Goal: Transaction & Acquisition: Obtain resource

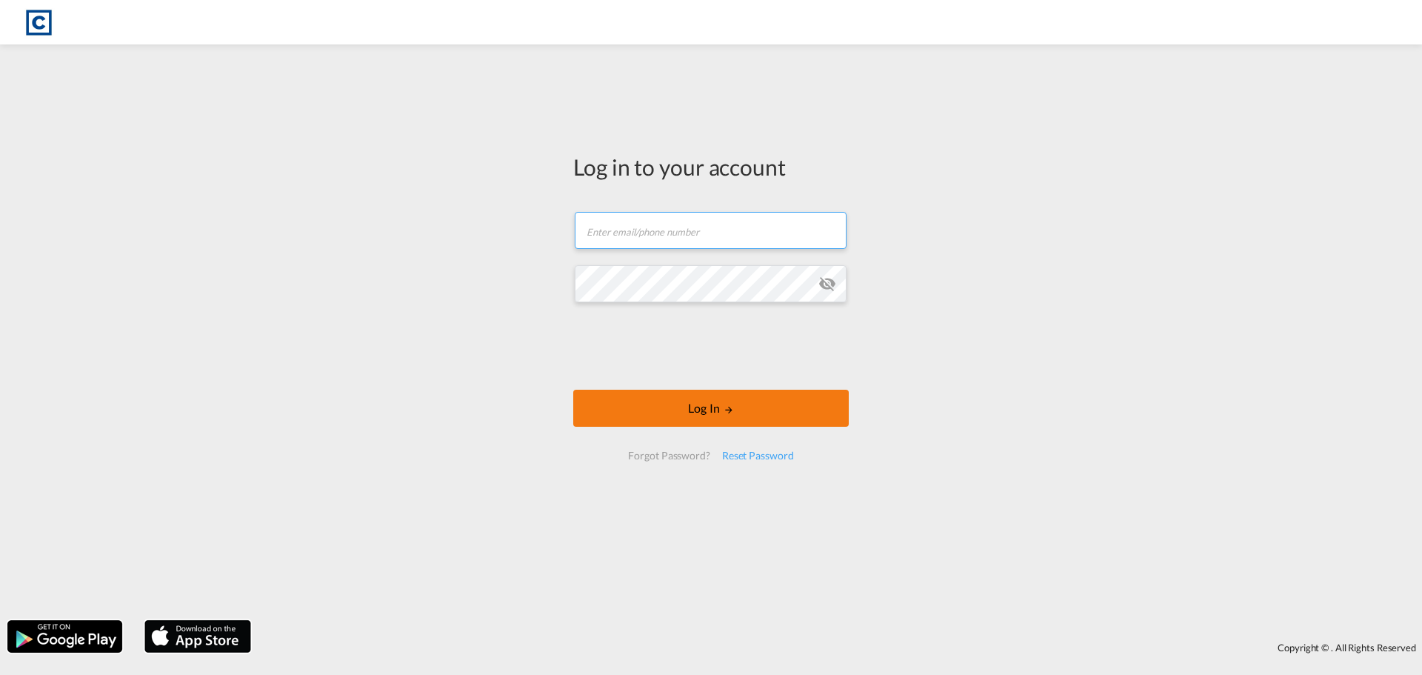
type input "[EMAIL_ADDRESS][DOMAIN_NAME]"
click at [720, 417] on button "Log In" at bounding box center [711, 408] width 276 height 37
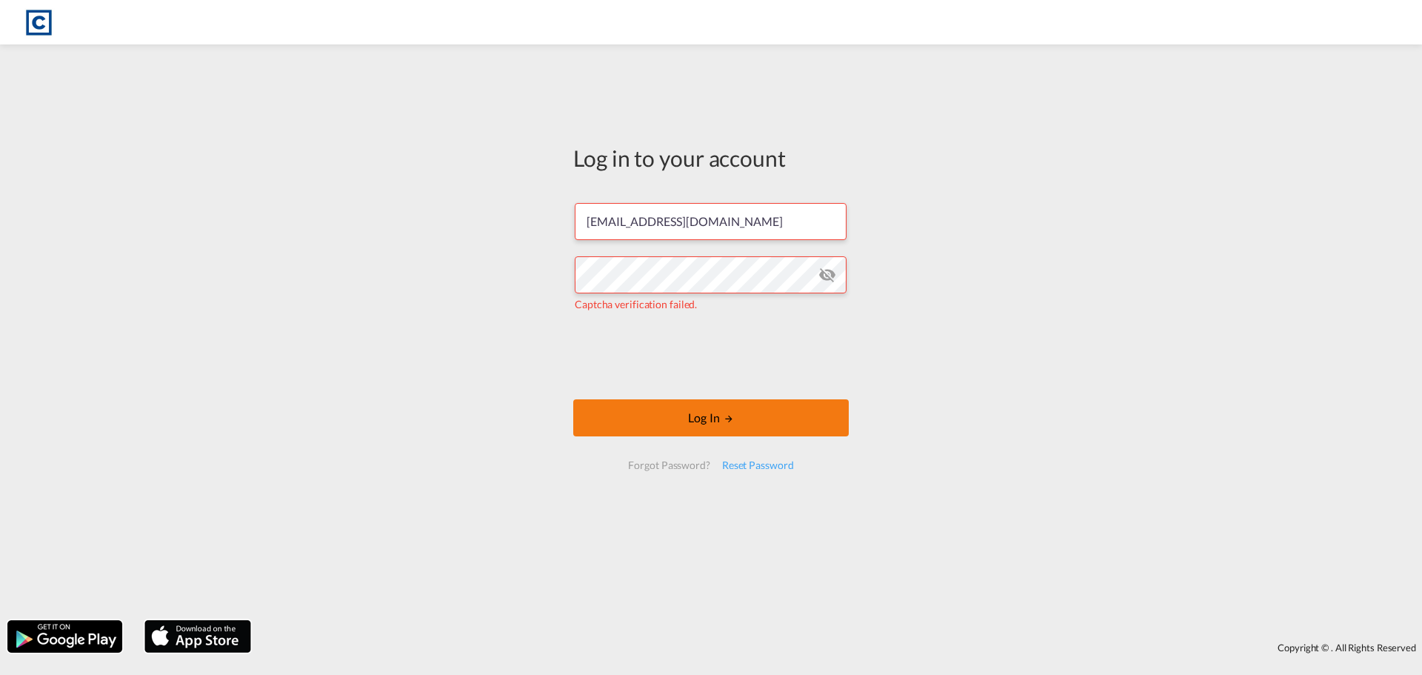
click at [685, 415] on button "Log In" at bounding box center [711, 417] width 276 height 37
click at [654, 416] on button "Log In" at bounding box center [711, 417] width 276 height 37
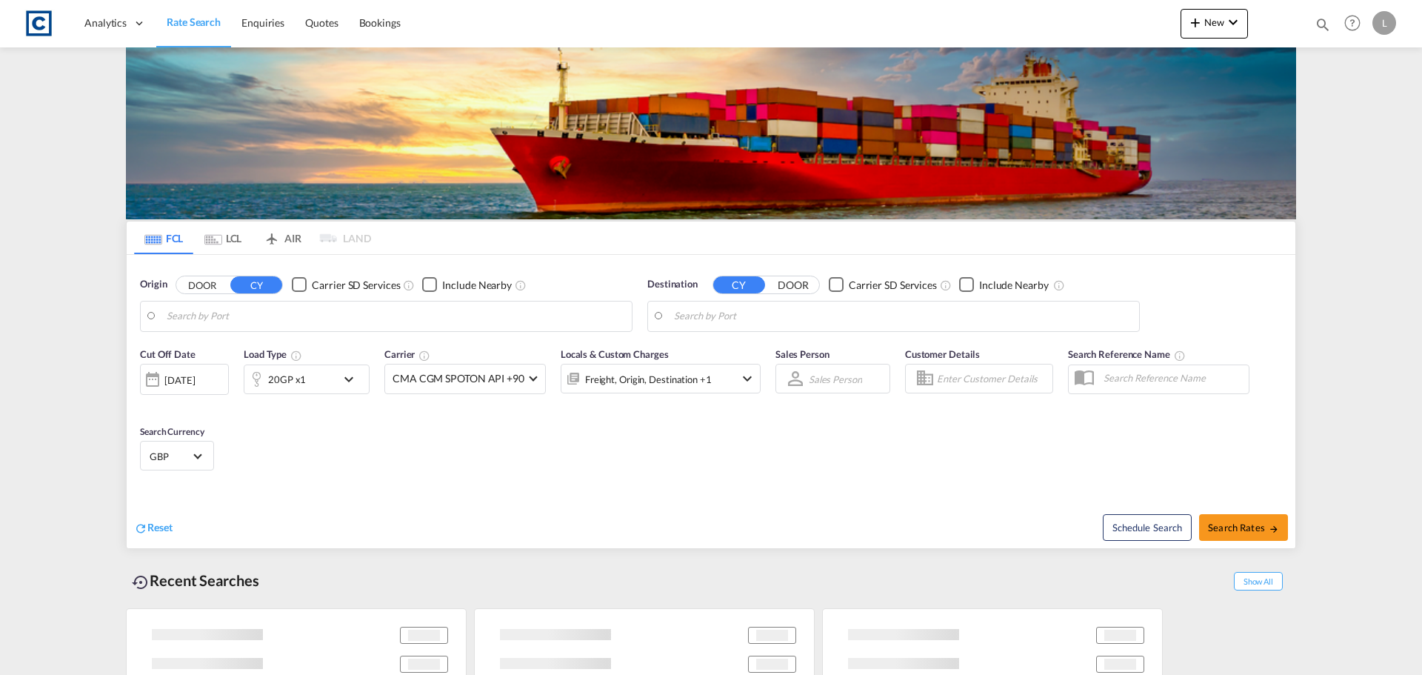
type input "GB-GU34, [GEOGRAPHIC_DATA]"
type input "[GEOGRAPHIC_DATA], [GEOGRAPHIC_DATA], USTPA"
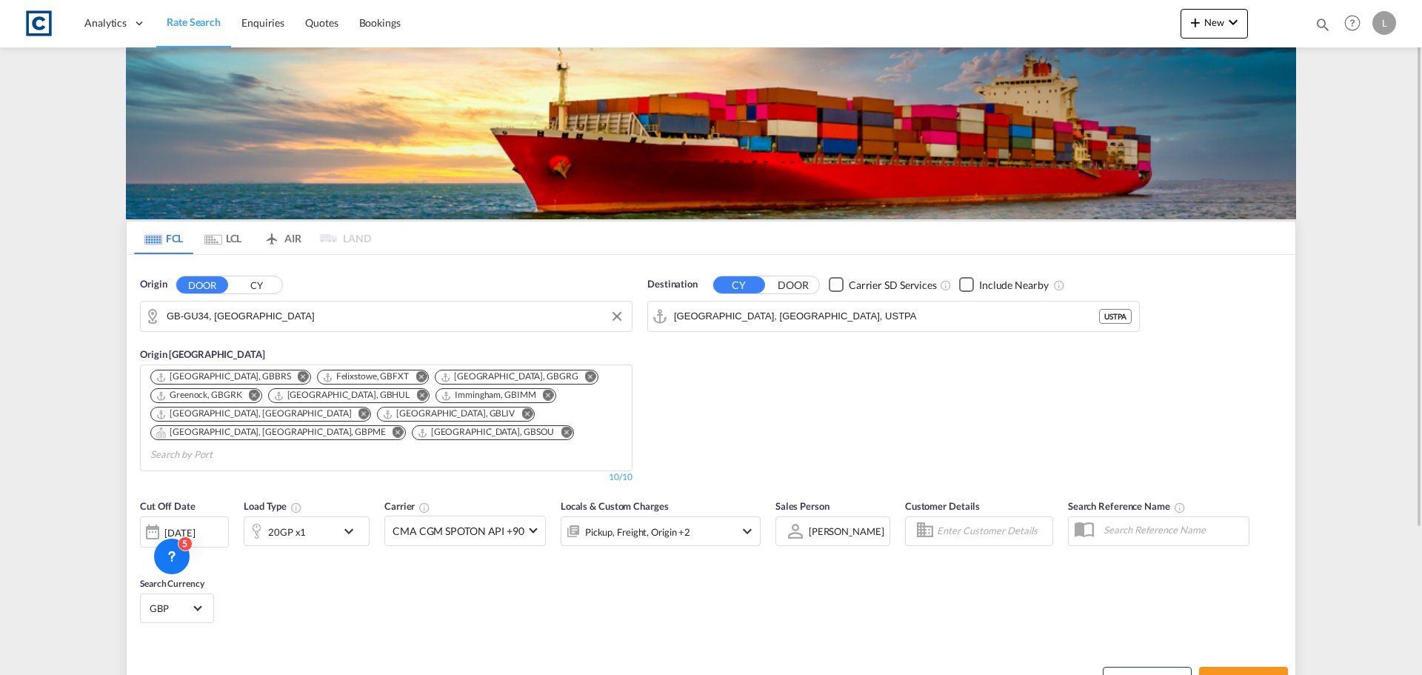
click at [261, 313] on input "GB-GU34, [GEOGRAPHIC_DATA]" at bounding box center [396, 316] width 458 height 22
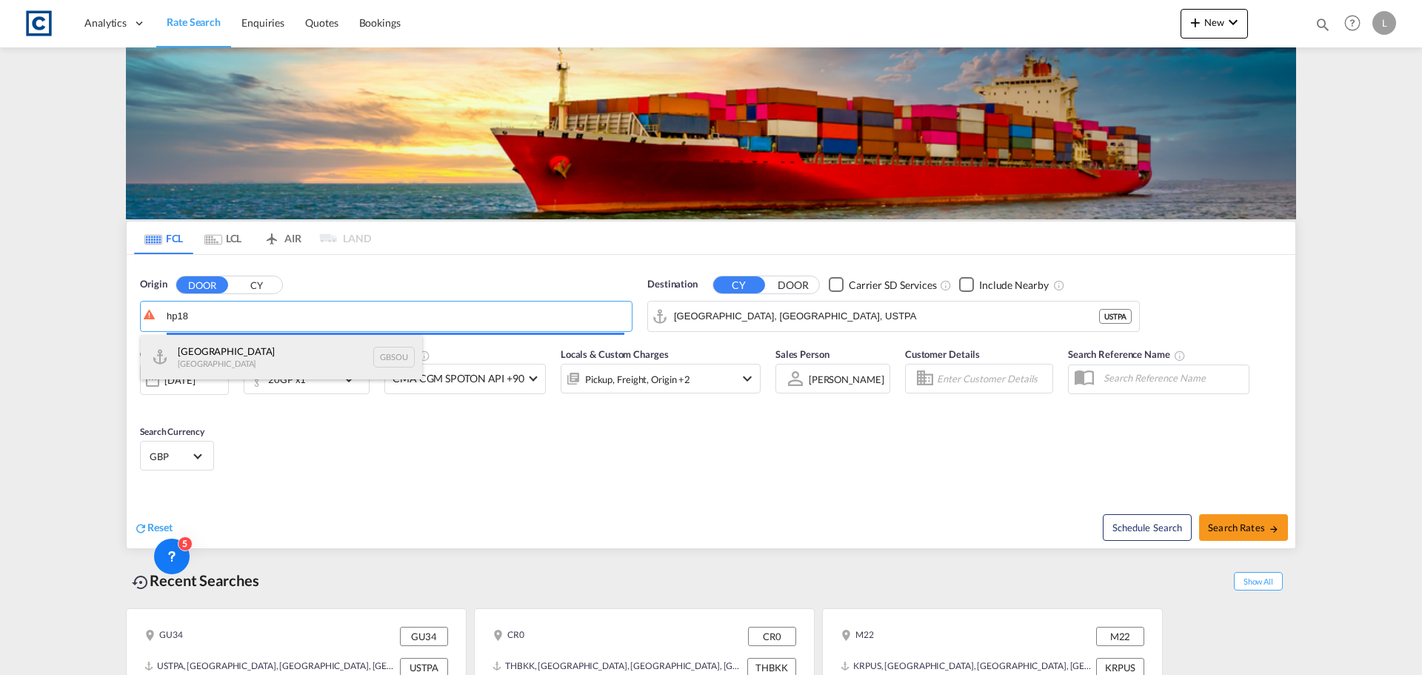
click at [247, 357] on div "[GEOGRAPHIC_DATA] [GEOGRAPHIC_DATA] GBSOU" at bounding box center [282, 357] width 282 height 44
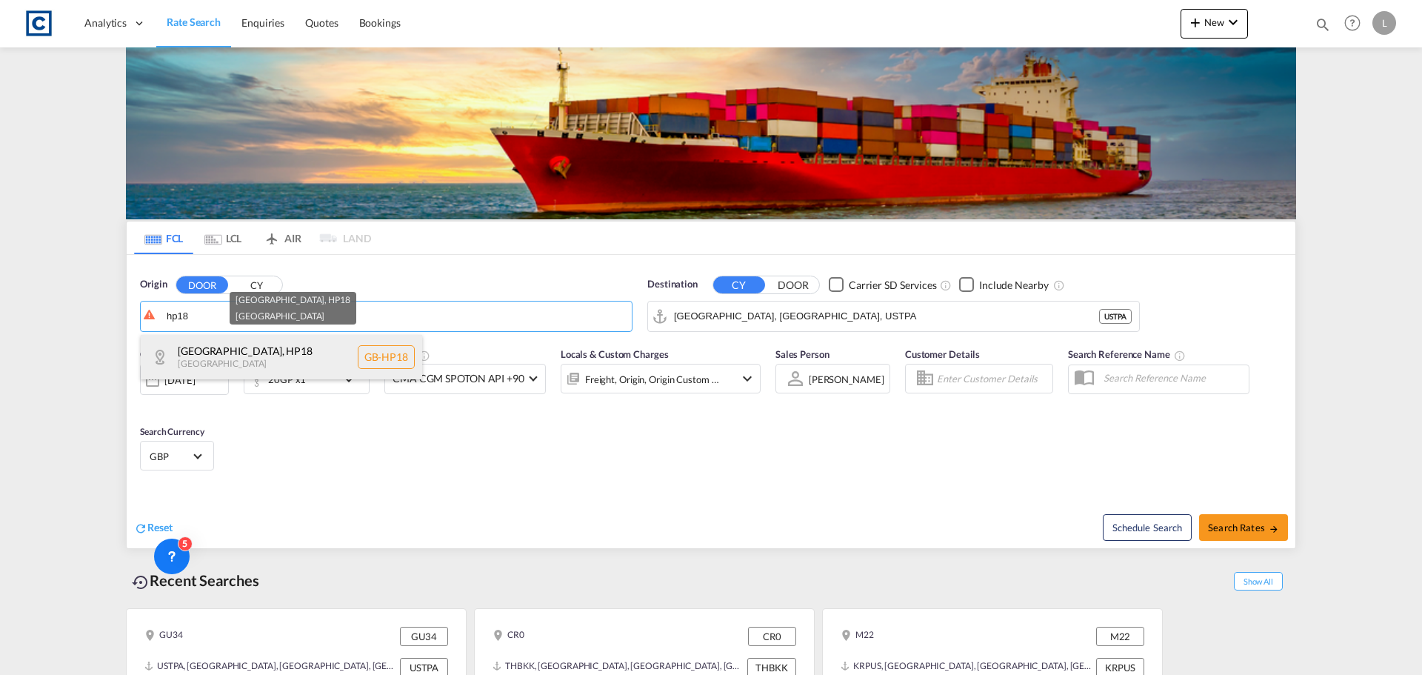
click at [259, 352] on div "[GEOGRAPHIC_DATA] , HP18 [GEOGRAPHIC_DATA] [GEOGRAPHIC_DATA]-HP18" at bounding box center [282, 357] width 282 height 44
type input "GB-HP18, [GEOGRAPHIC_DATA]"
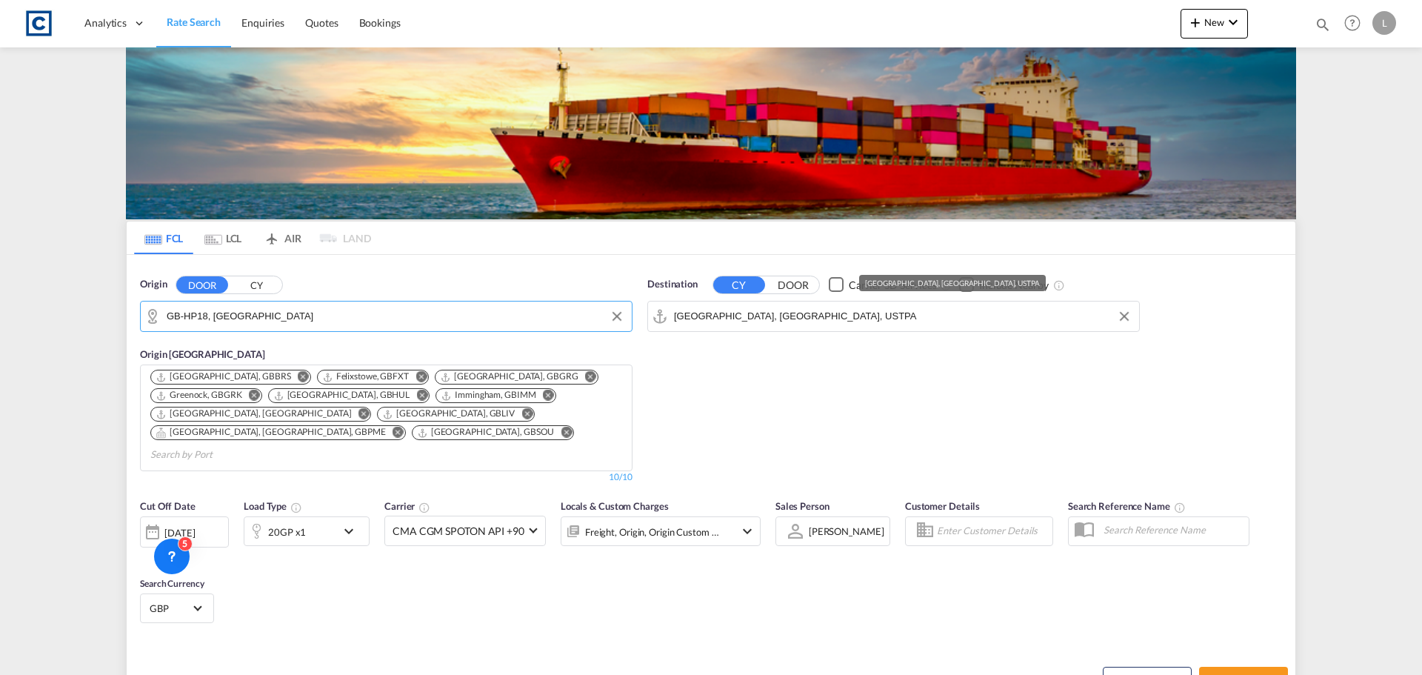
click at [786, 308] on input "[GEOGRAPHIC_DATA], [GEOGRAPHIC_DATA], USTPA" at bounding box center [903, 316] width 458 height 22
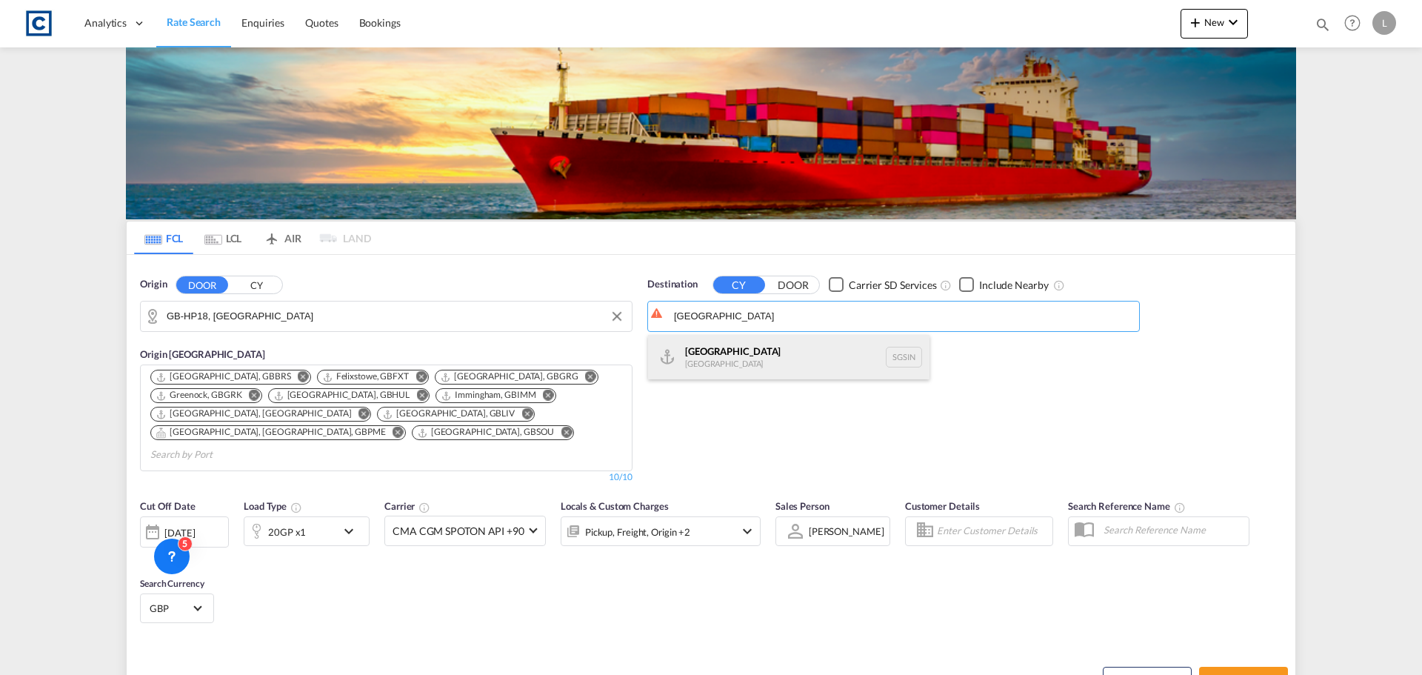
click at [717, 347] on div "Singapore [GEOGRAPHIC_DATA] [GEOGRAPHIC_DATA]" at bounding box center [789, 357] width 282 height 44
type input "[GEOGRAPHIC_DATA], SGSIN"
click at [310, 516] on div "20GP x1" at bounding box center [290, 531] width 92 height 30
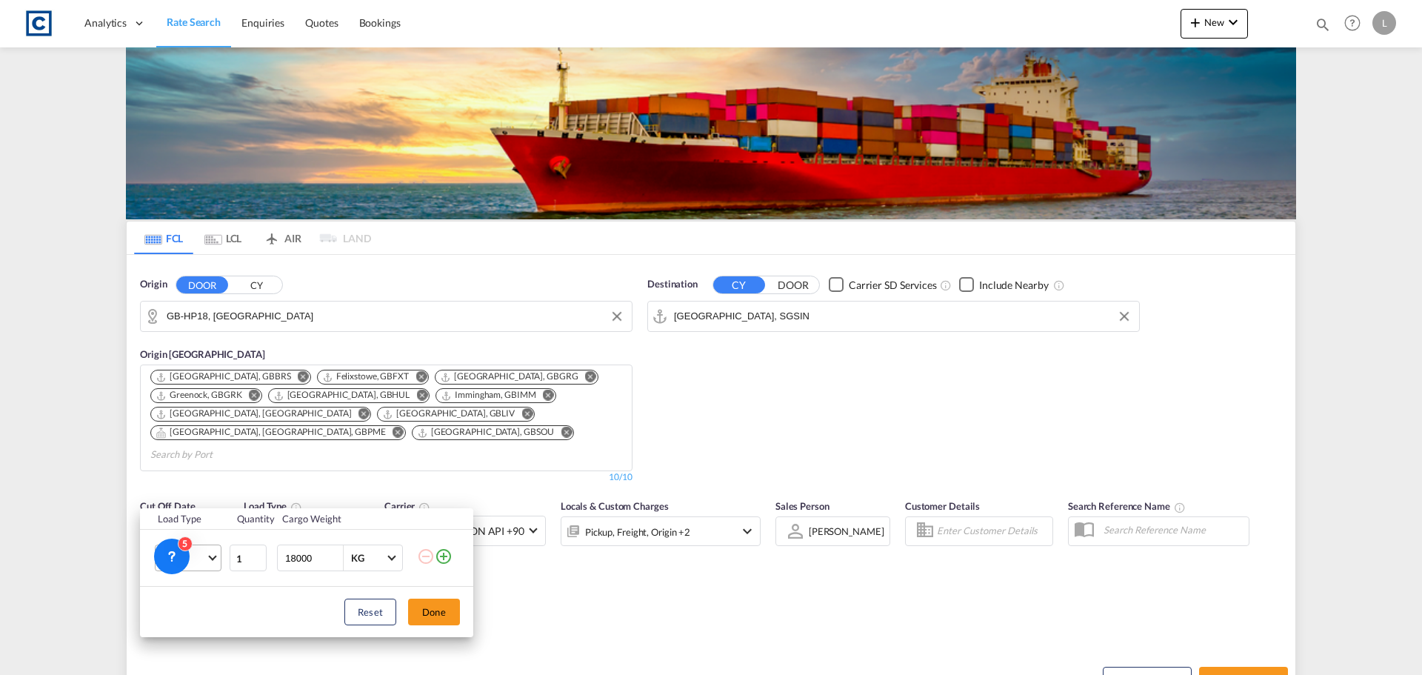
click at [194, 559] on span "20GP" at bounding box center [184, 558] width 43 height 15
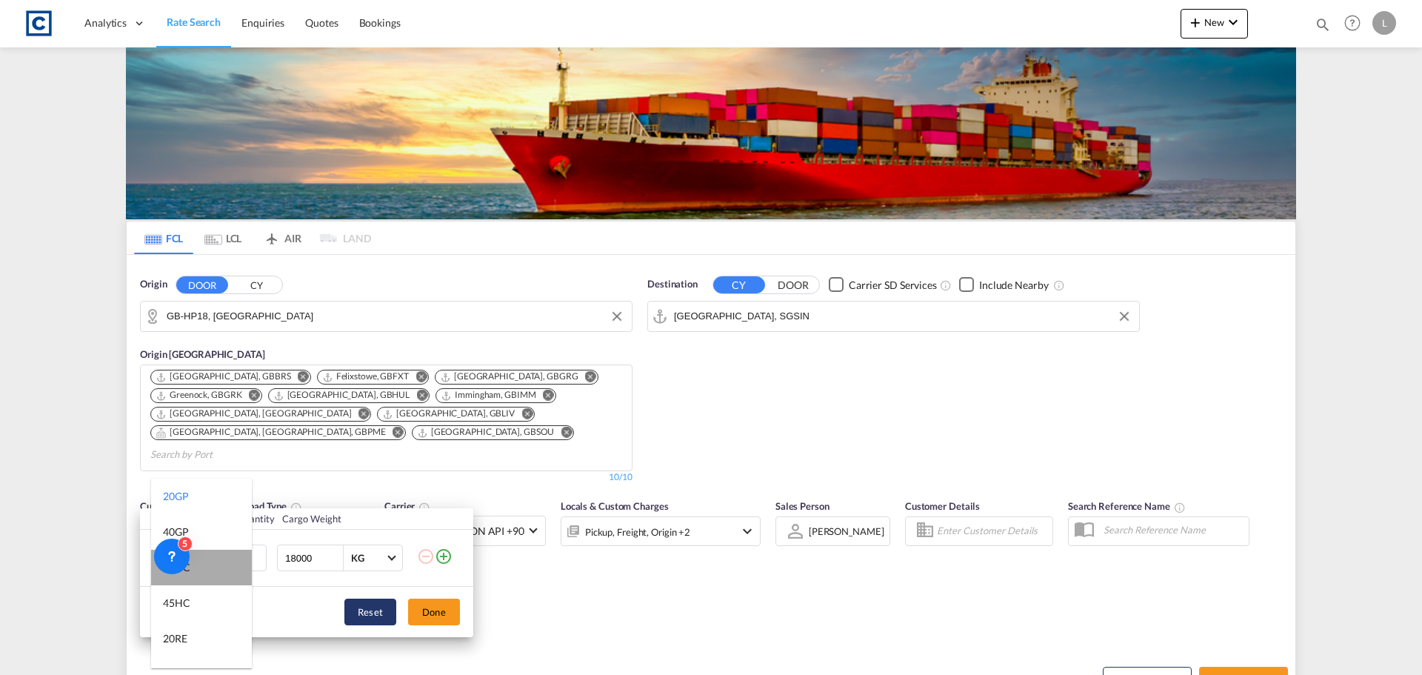
drag, startPoint x: 210, startPoint y: 563, endPoint x: 390, endPoint y: 619, distance: 189.3
click at [210, 564] on md-option "40HC" at bounding box center [201, 568] width 101 height 36
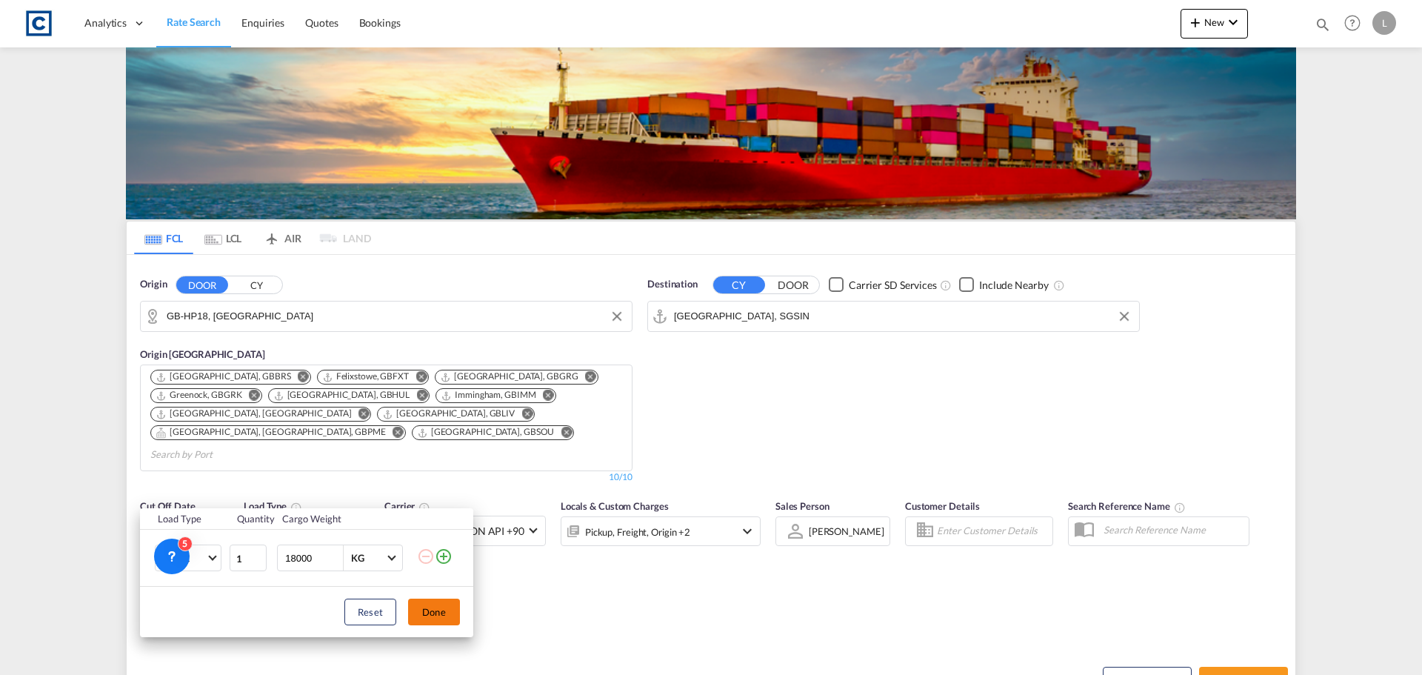
click at [436, 609] on button "Done" at bounding box center [434, 612] width 52 height 27
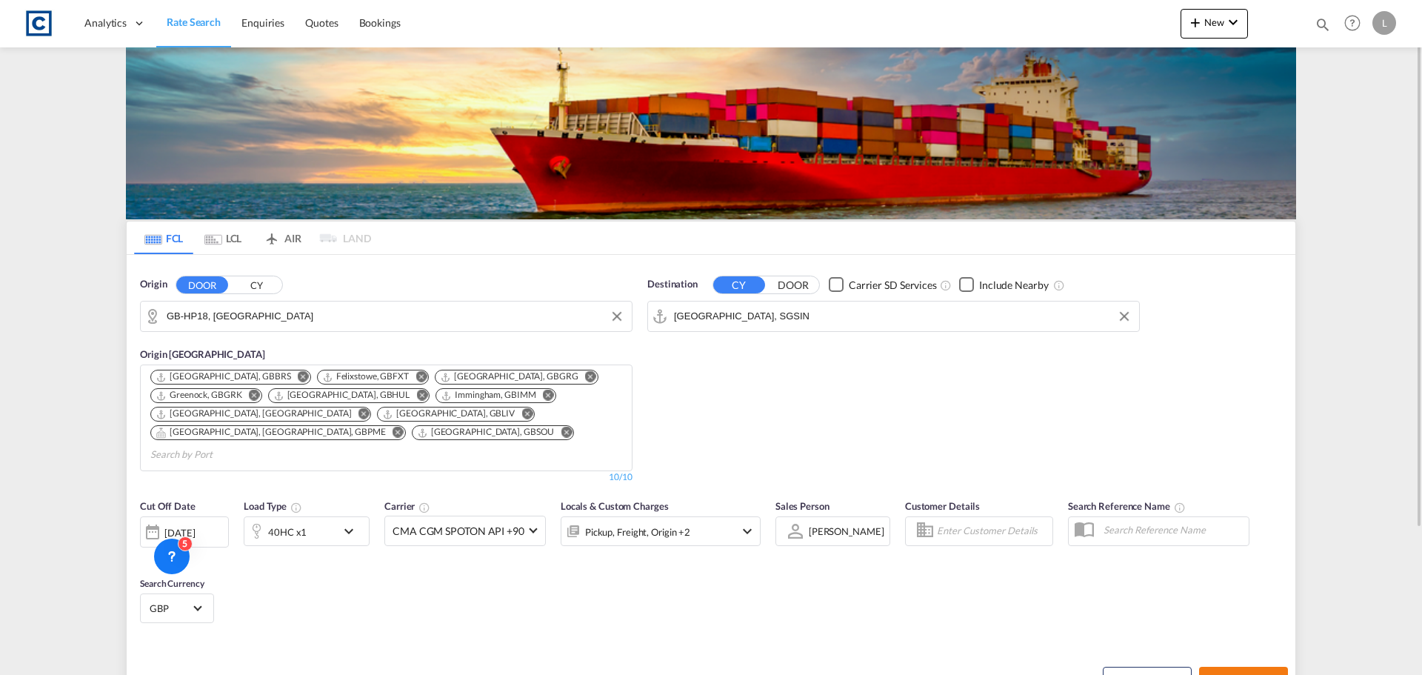
click at [1258, 667] on button "Search Rates" at bounding box center [1243, 680] width 89 height 27
type input "HP18 to SGSIN / [DATE]"
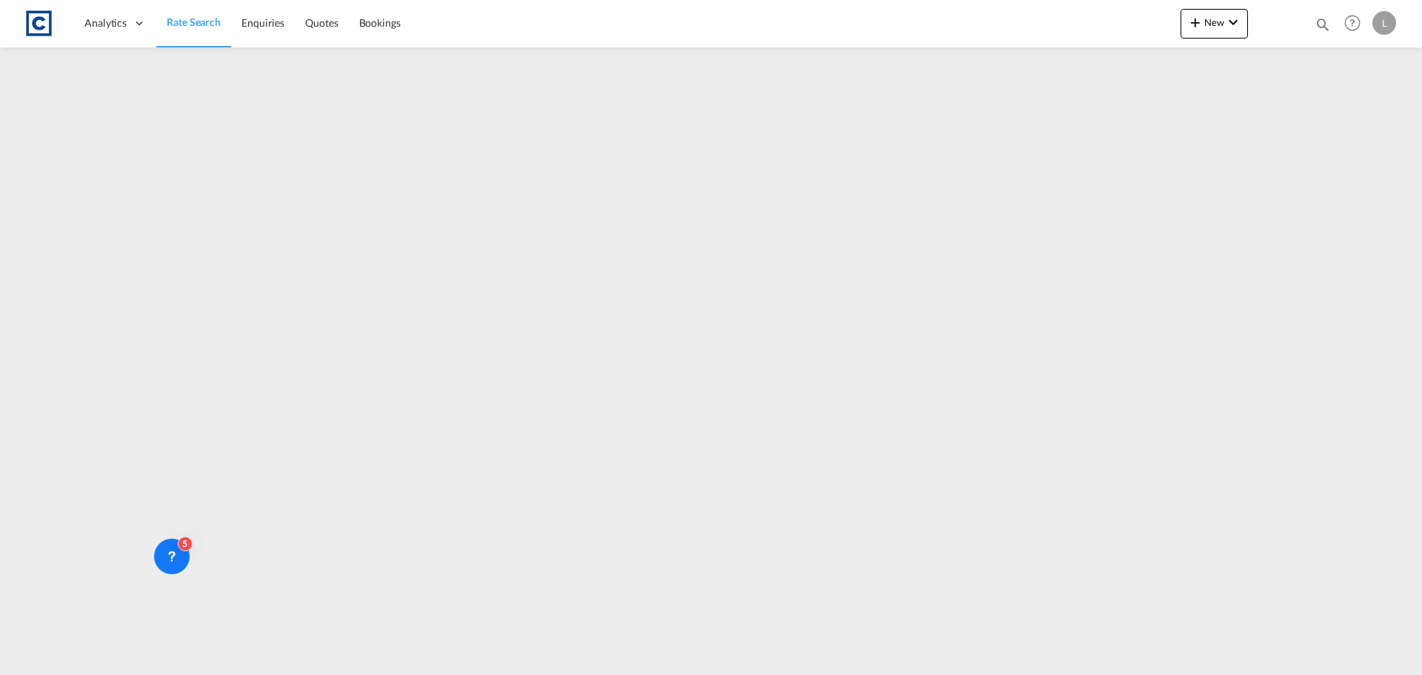
drag, startPoint x: 210, startPoint y: 25, endPoint x: 969, endPoint y: 1, distance: 759.7
click at [210, 25] on span "Rate Search" at bounding box center [194, 22] width 54 height 13
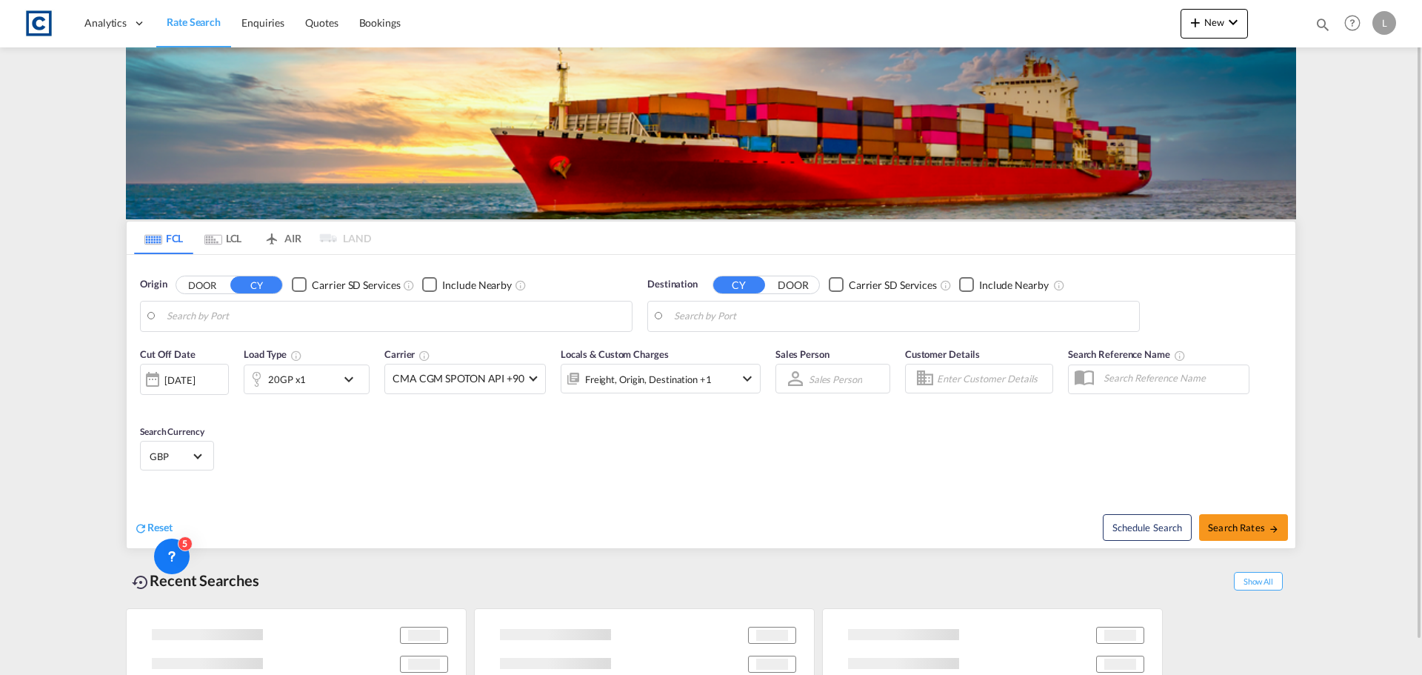
type input "GB-HP18, [GEOGRAPHIC_DATA]"
type input "[GEOGRAPHIC_DATA], SGSIN"
